Goal: Information Seeking & Learning: Learn about a topic

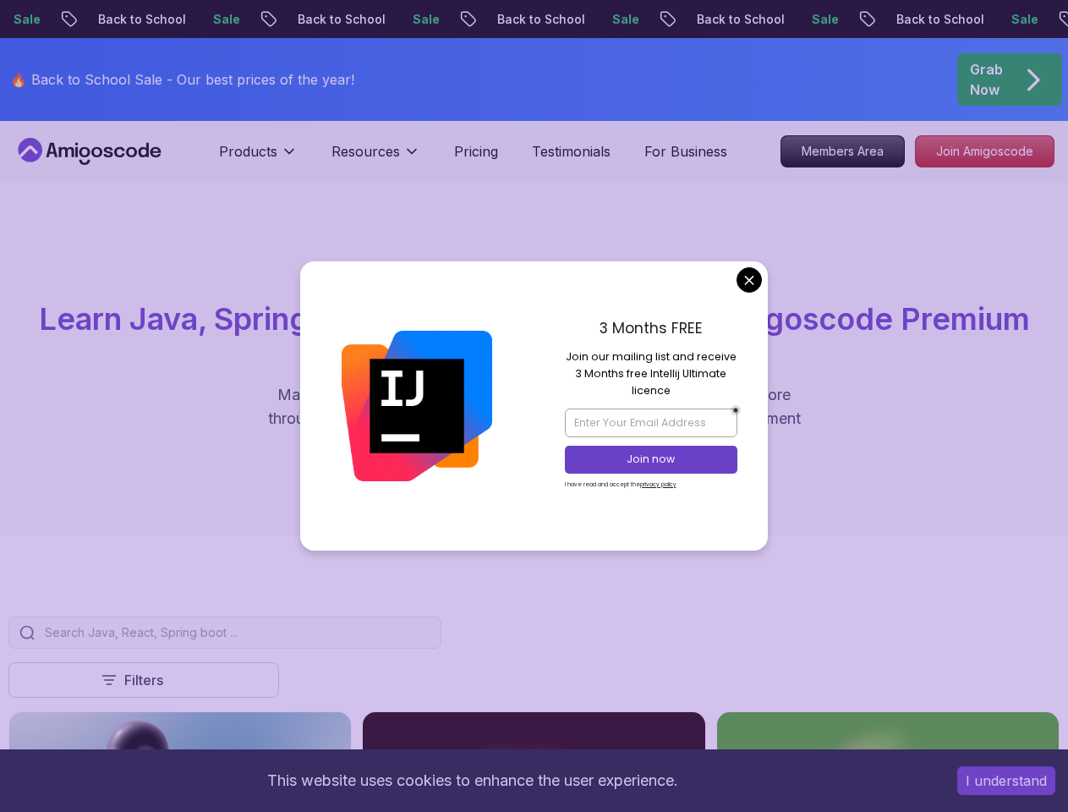
click at [1006, 780] on button "I understand" at bounding box center [1006, 780] width 98 height 29
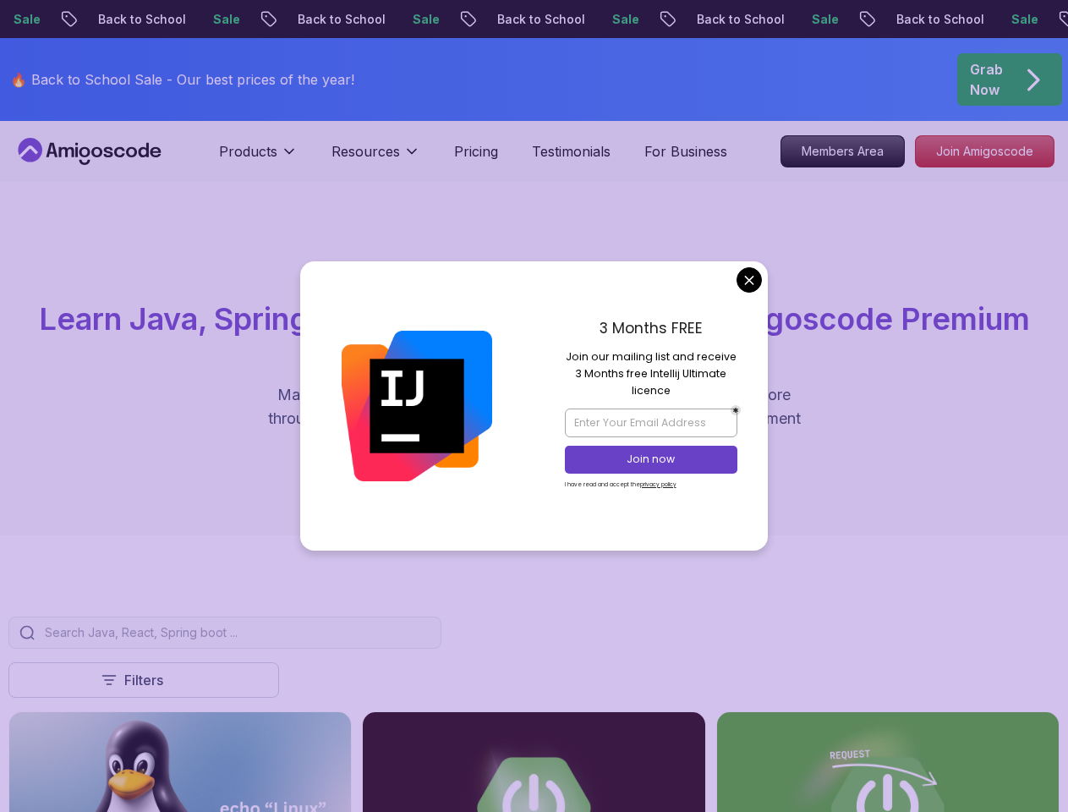
click at [258, 158] on p "Products" at bounding box center [248, 151] width 58 height 20
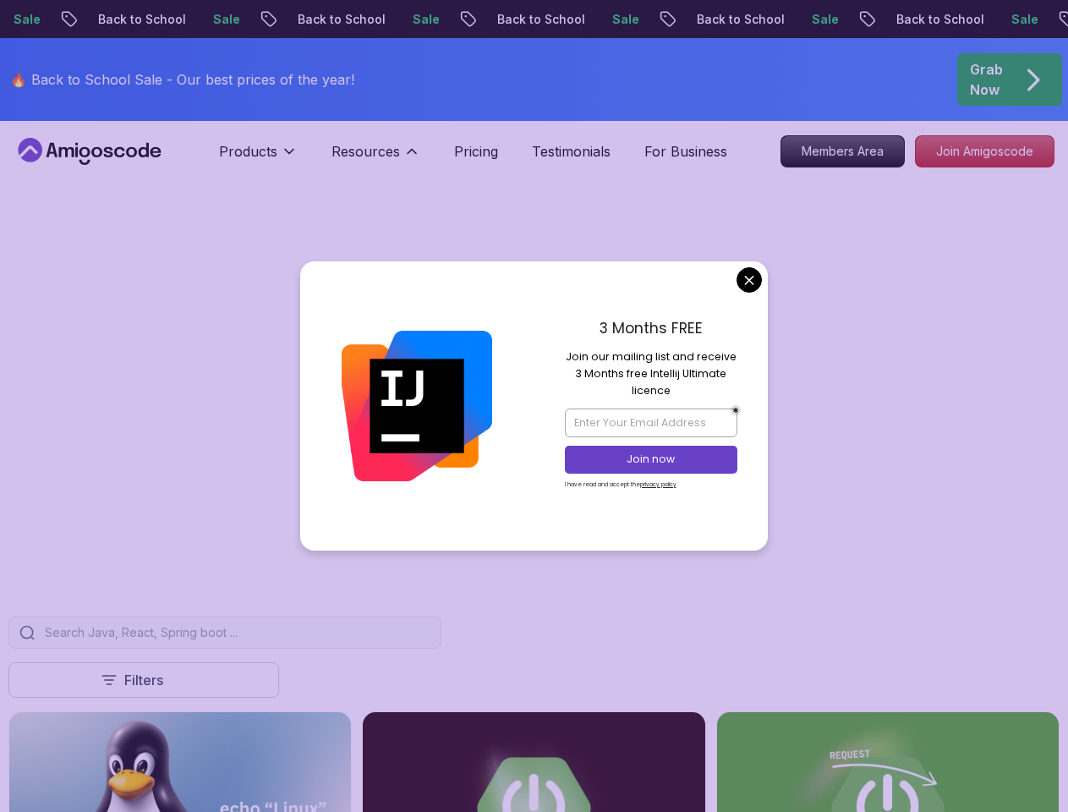
click at [375, 158] on p "Resources" at bounding box center [365, 151] width 68 height 20
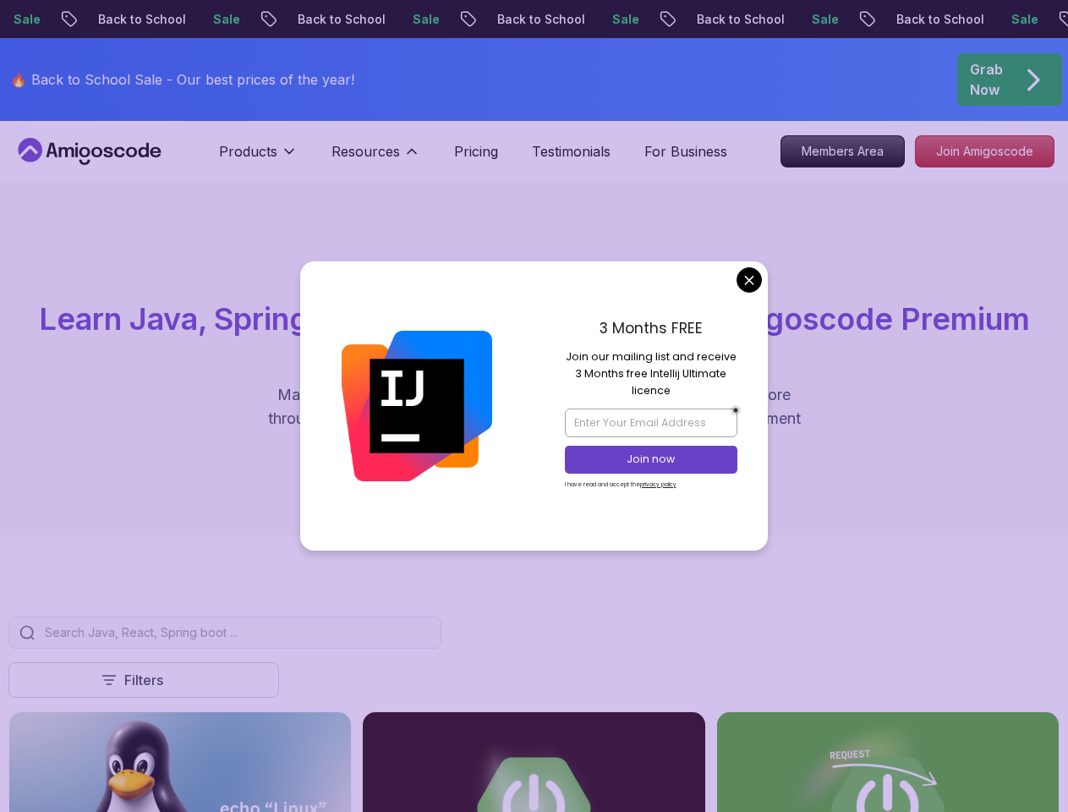
click at [0, 0] on div "button" at bounding box center [0, 0] width 0 height 0
